Goal: Find specific page/section: Find specific page/section

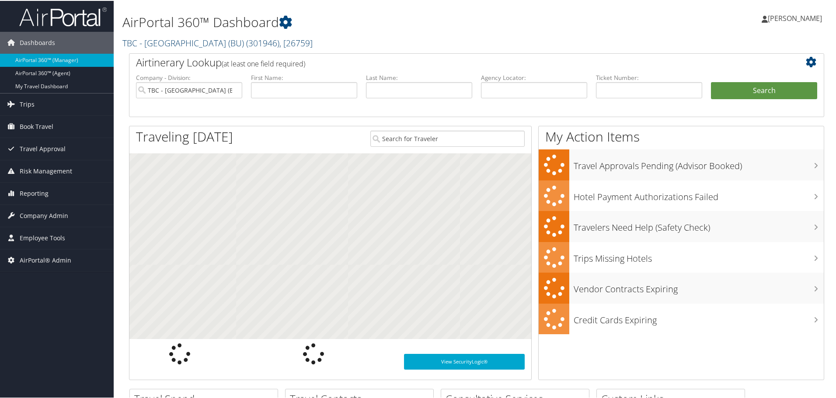
click at [208, 42] on link "TBC - Boston University (BU) ( 301946 ) , [ 26759 ]" at bounding box center [217, 42] width 190 height 12
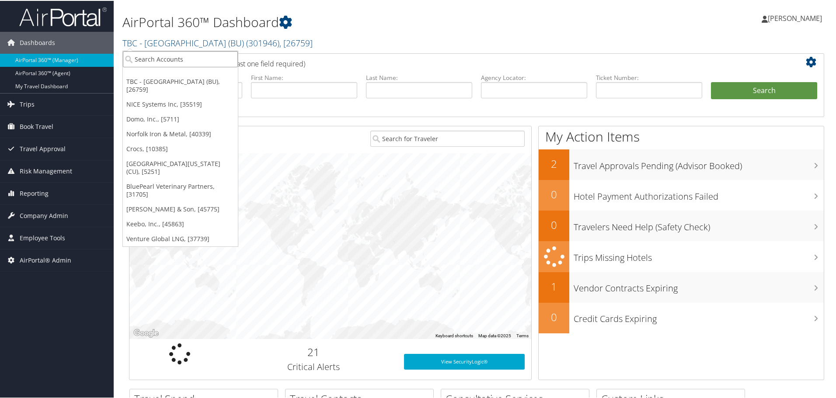
click at [192, 59] on input "search" at bounding box center [180, 58] width 115 height 16
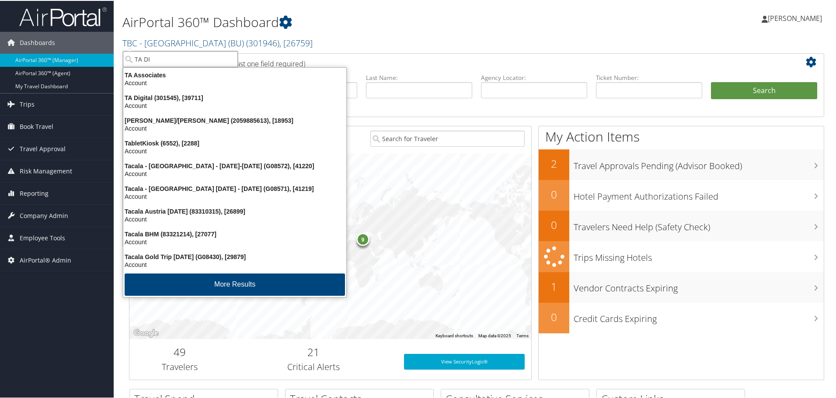
type input "TA DIG"
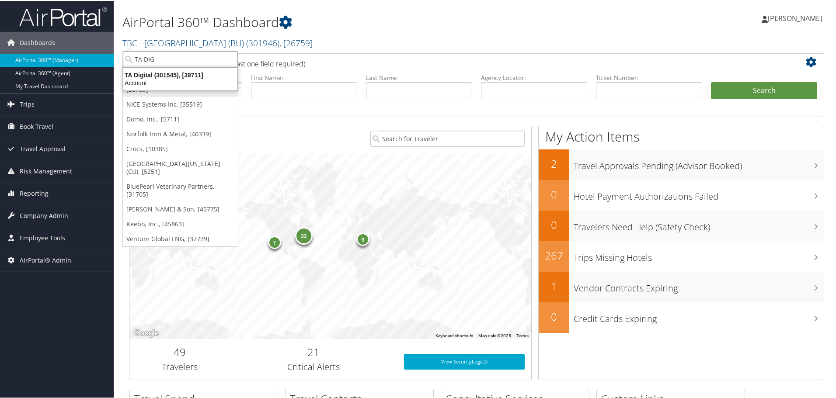
click at [156, 80] on div "Account" at bounding box center [180, 82] width 125 height 8
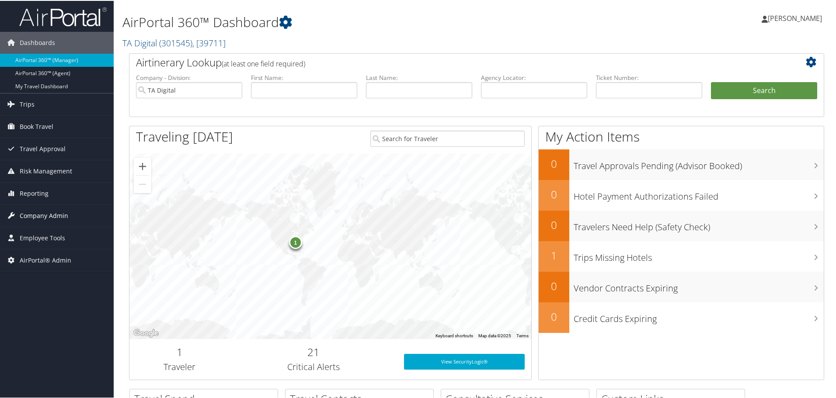
click at [37, 215] on span "Company Admin" at bounding box center [44, 215] width 49 height 22
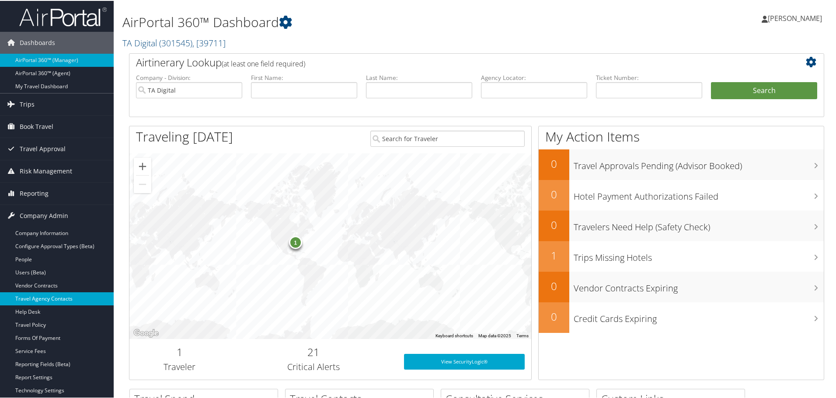
click at [46, 297] on link "Travel Agency Contacts" at bounding box center [57, 298] width 114 height 13
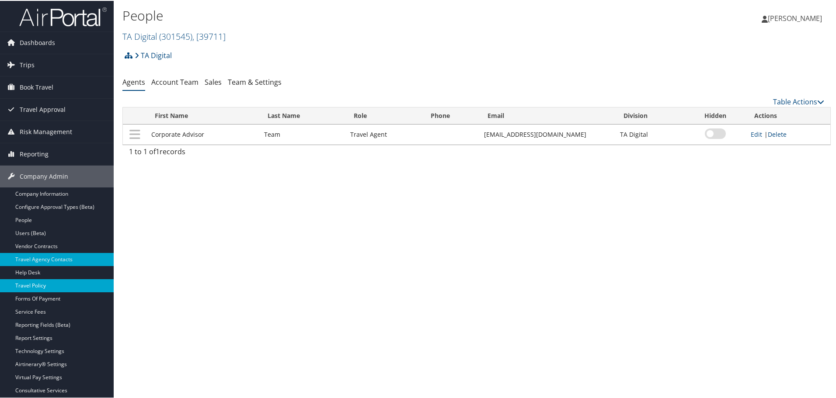
click at [38, 284] on link "Travel Policy" at bounding box center [57, 285] width 114 height 13
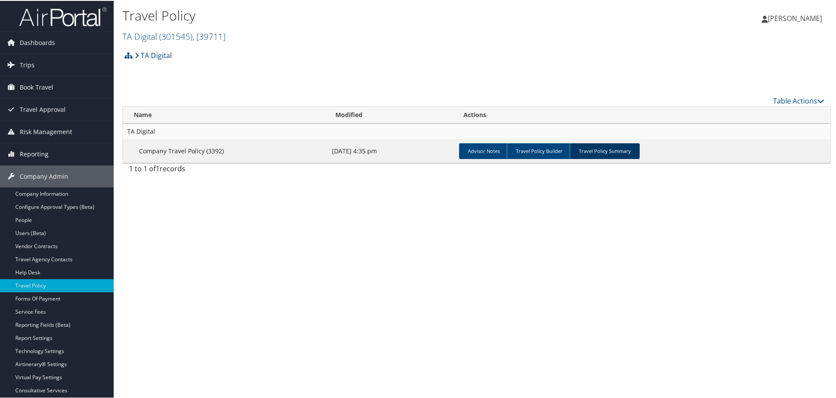
click at [610, 151] on link "Travel Policy Summary" at bounding box center [605, 151] width 70 height 16
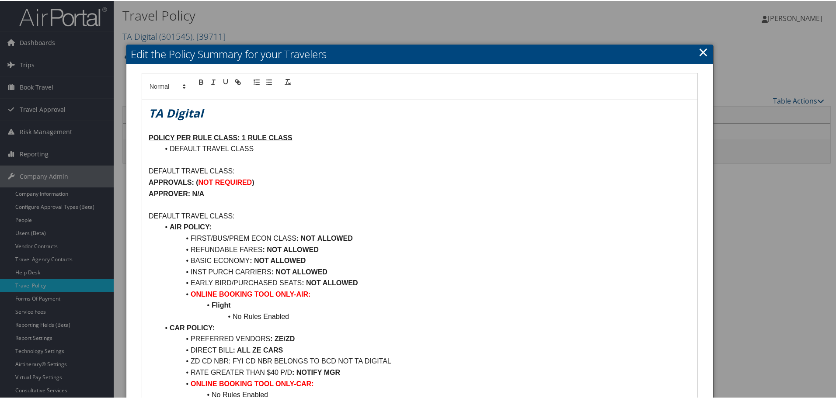
click at [703, 51] on link "×" at bounding box center [704, 50] width 10 height 17
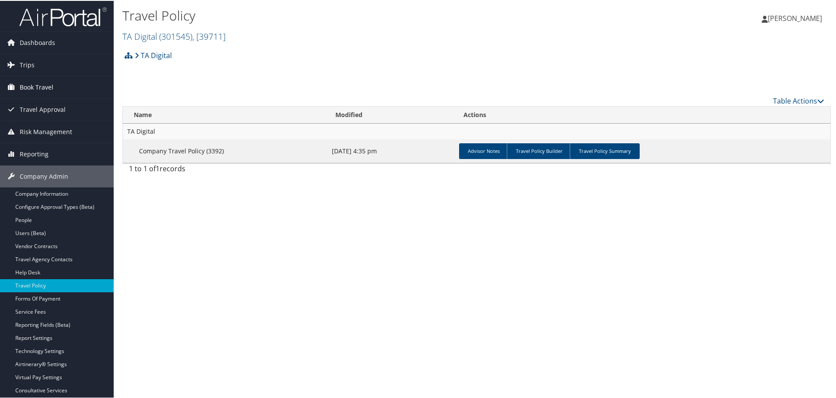
click at [43, 85] on span "Book Travel" at bounding box center [37, 87] width 34 height 22
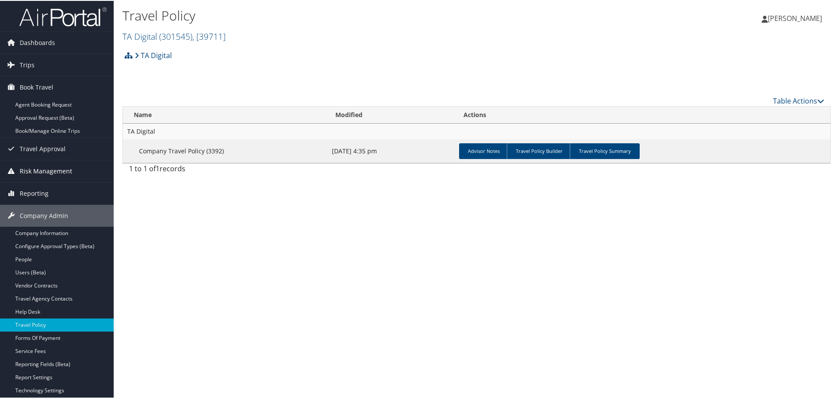
click at [55, 169] on span "Risk Management" at bounding box center [46, 171] width 52 height 22
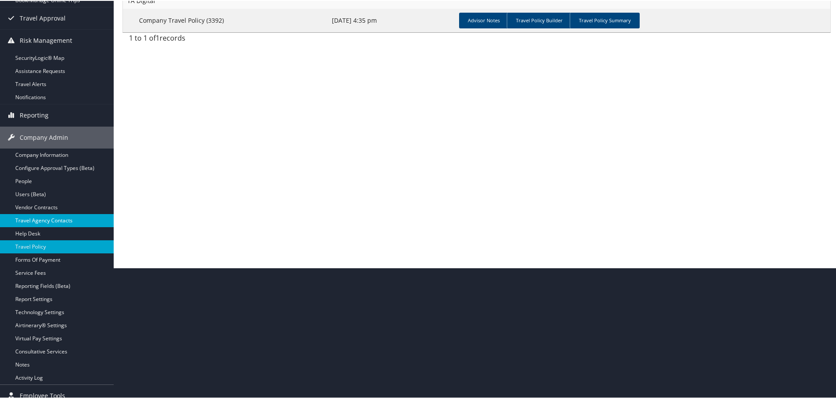
scroll to position [131, 0]
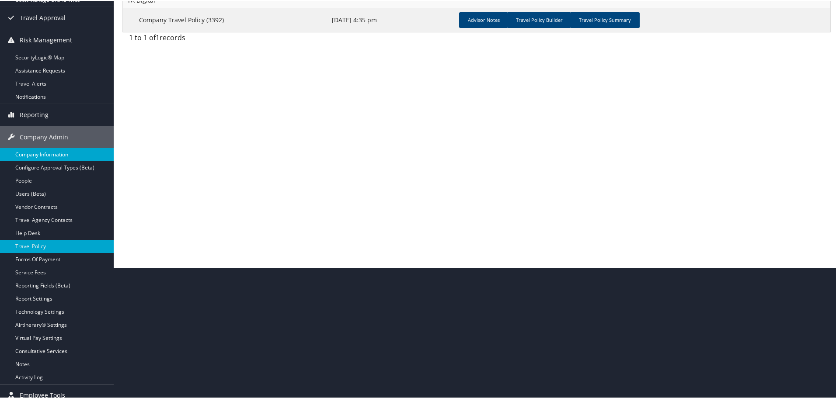
click at [45, 154] on link "Company Information" at bounding box center [57, 153] width 114 height 13
